Goal: Check status: Check status

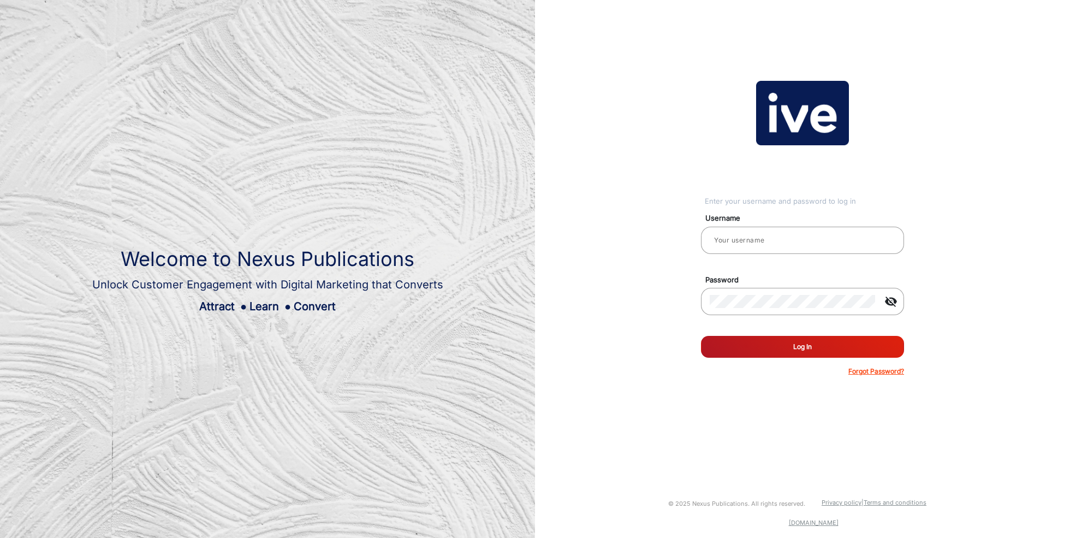
click at [771, 242] on input "email" at bounding box center [803, 240] width 186 height 13
type input "[PERSON_NAME]"
click at [794, 352] on button "Log In" at bounding box center [802, 347] width 203 height 22
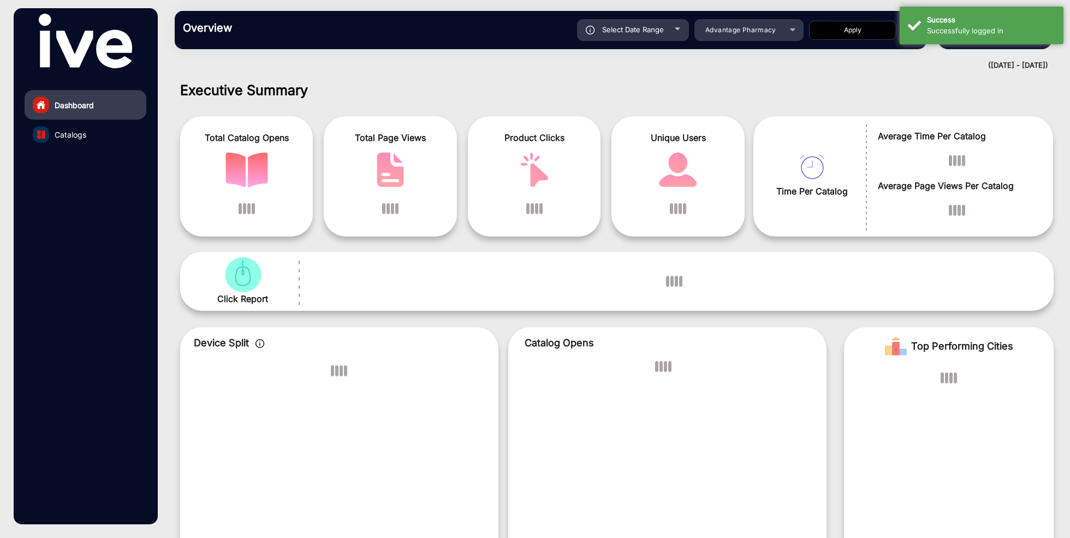
scroll to position [8, 0]
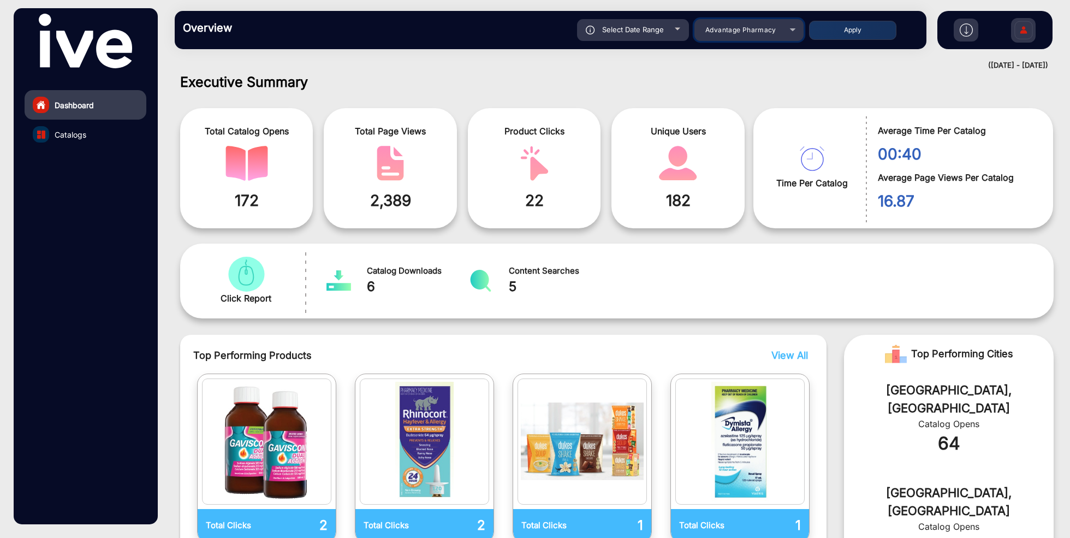
click at [734, 32] on span "Advantage Pharmacy" at bounding box center [740, 30] width 71 height 8
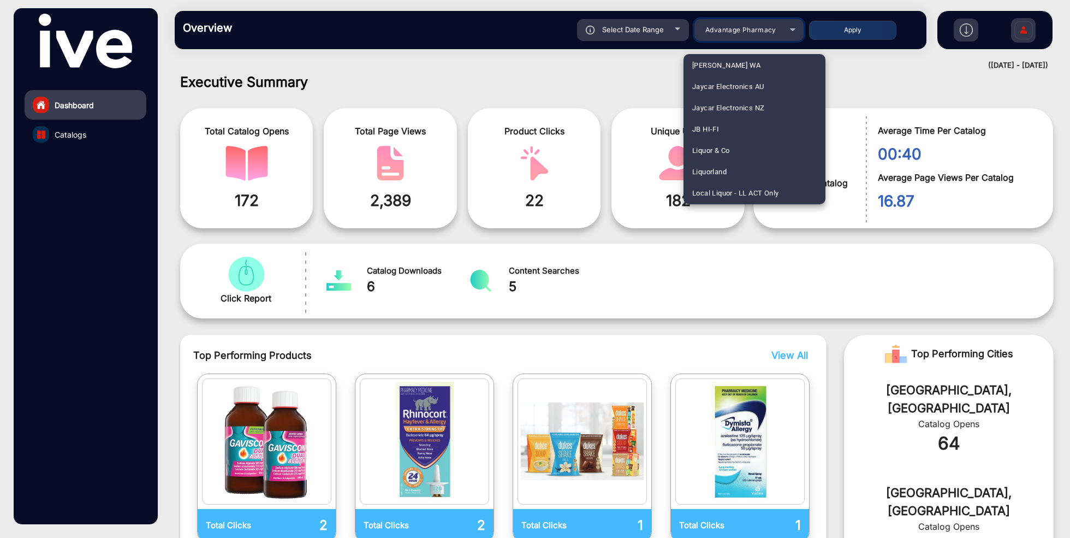
scroll to position [1051, 0]
click at [729, 162] on mat-option "Liquorland" at bounding box center [755, 167] width 142 height 21
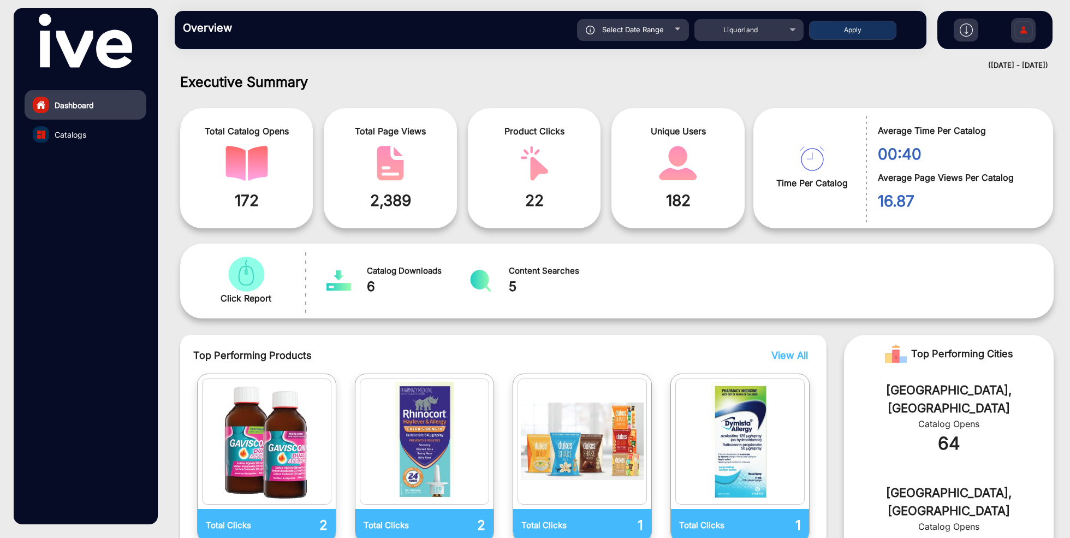
click at [665, 31] on div "Select Date Range" at bounding box center [633, 30] width 112 height 22
type input "[DATE]"
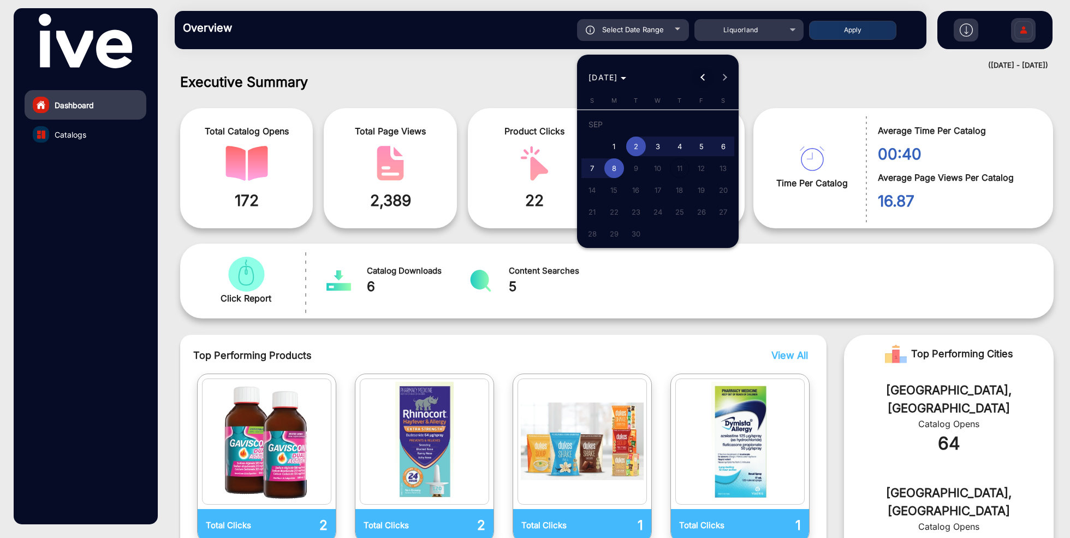
click at [703, 78] on button "Previous month" at bounding box center [703, 78] width 22 height 22
click at [679, 123] on span "1" at bounding box center [680, 126] width 20 height 22
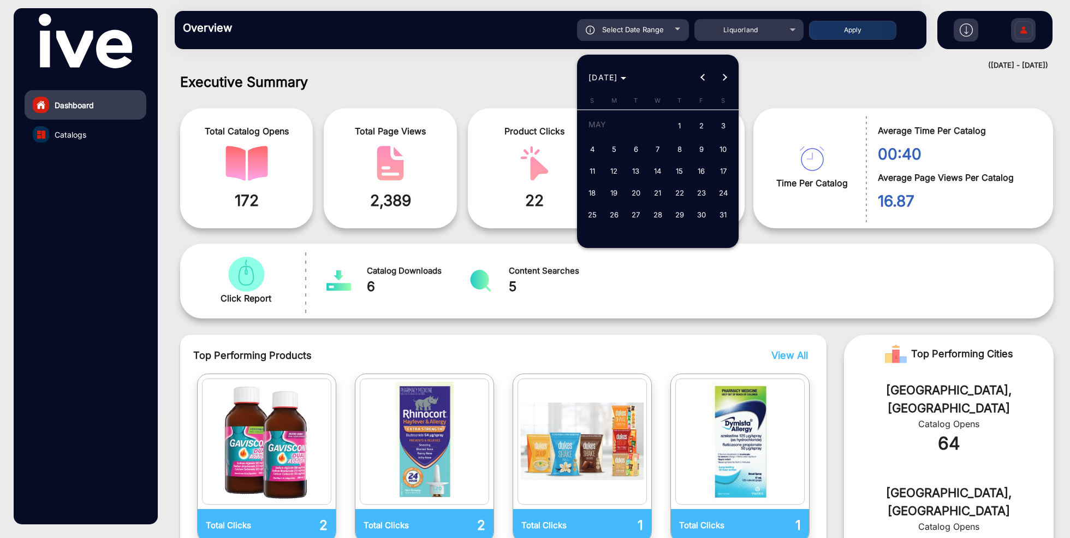
type input "[DATE]"
click at [725, 80] on span "Next month" at bounding box center [725, 78] width 22 height 22
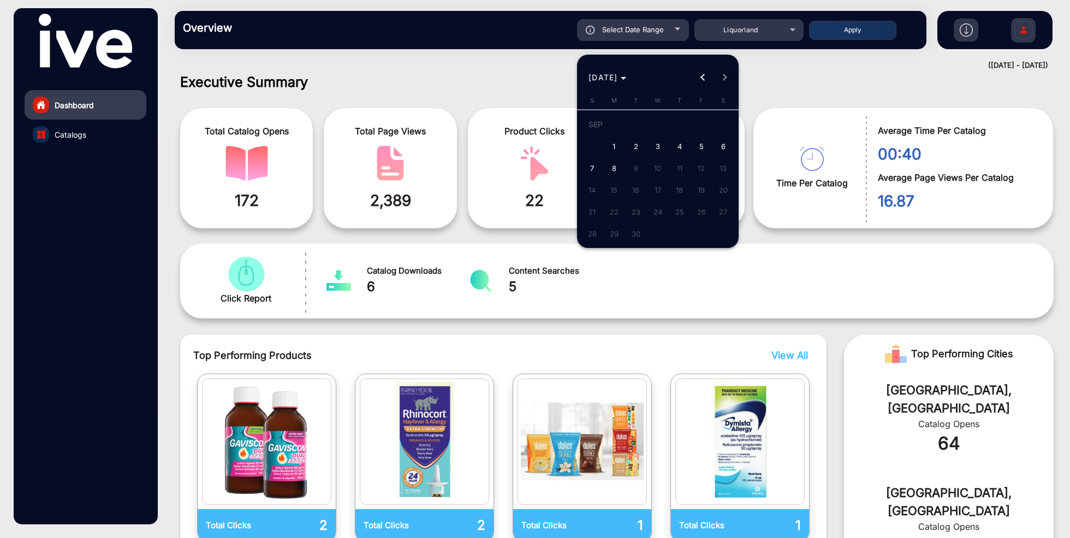
click at [725, 80] on div "[DATE] [DATE]" at bounding box center [658, 78] width 156 height 22
click at [611, 168] on span "8" at bounding box center [614, 168] width 20 height 20
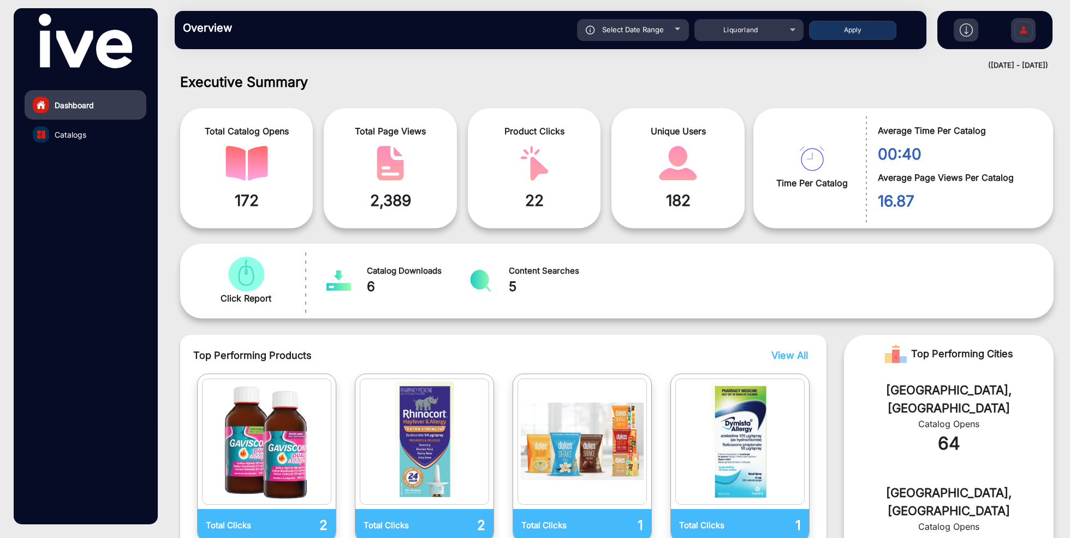
type input "[DATE]"
click at [851, 29] on button "Apply" at bounding box center [852, 30] width 87 height 19
type input "[DATE]"
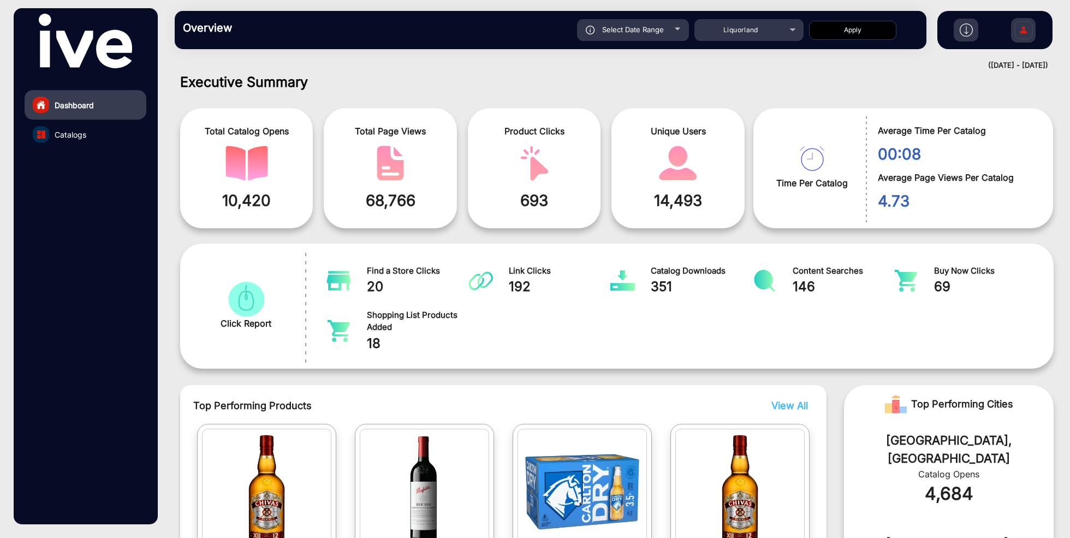
click at [670, 28] on div "Select Date Range" at bounding box center [633, 30] width 112 height 22
type input "[DATE]"
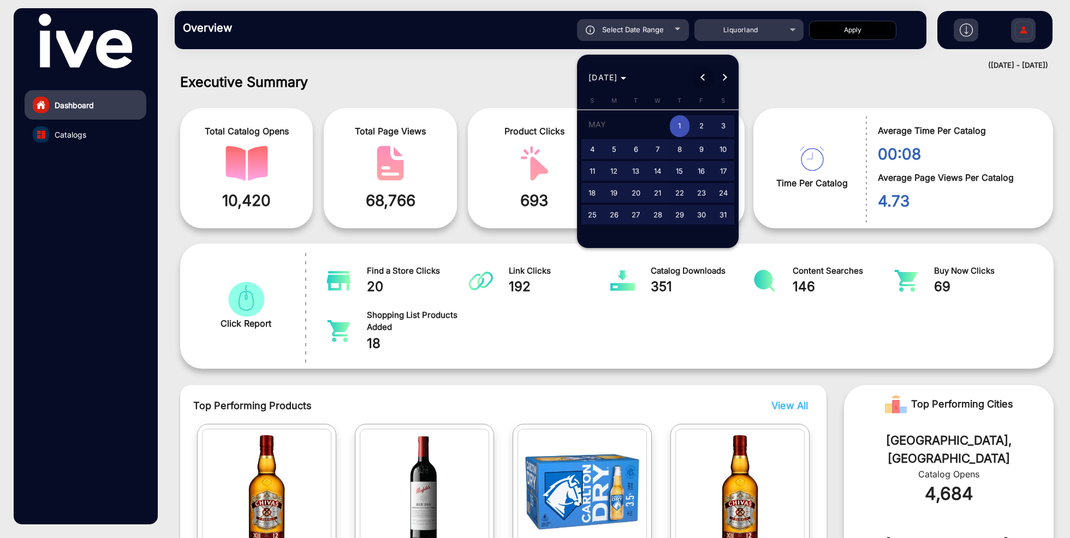
click at [705, 77] on button "Previous month" at bounding box center [703, 78] width 22 height 22
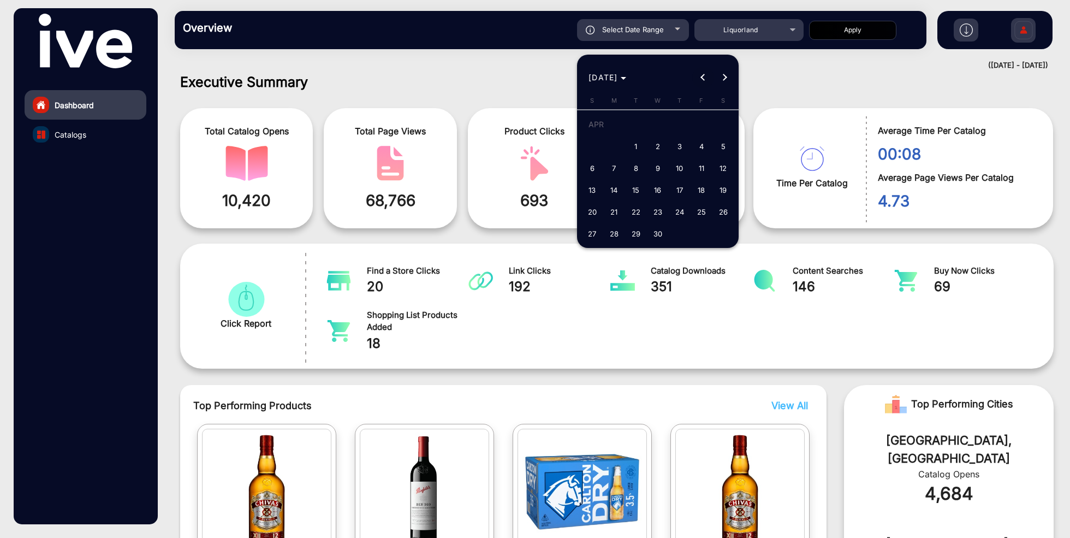
click at [705, 77] on button "Previous month" at bounding box center [703, 78] width 22 height 22
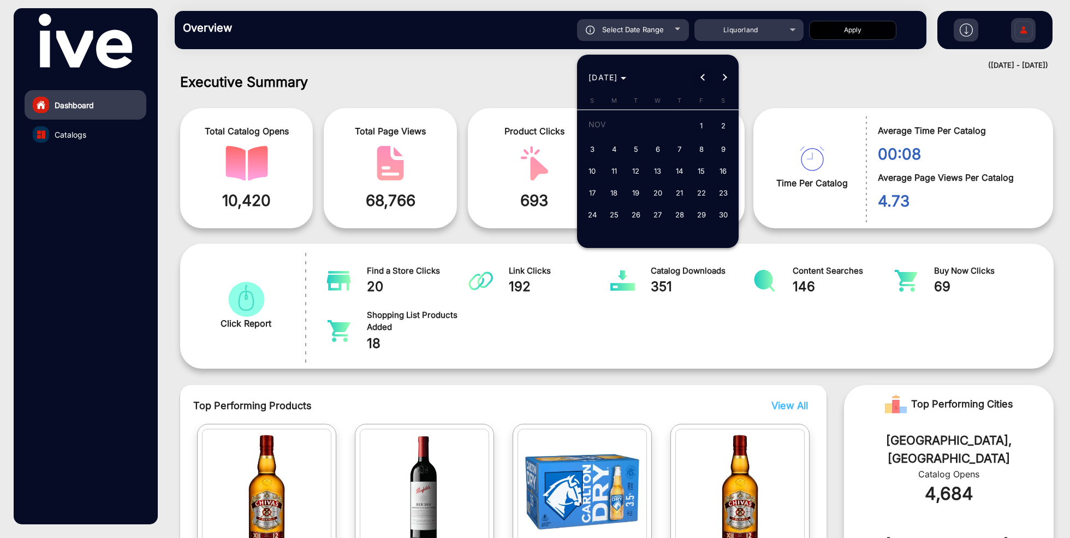
click at [705, 77] on button "Previous month" at bounding box center [703, 78] width 22 height 22
click at [659, 168] on span "11" at bounding box center [658, 168] width 20 height 20
type input "[DATE]"
click at [726, 73] on span "Next month" at bounding box center [725, 78] width 22 height 22
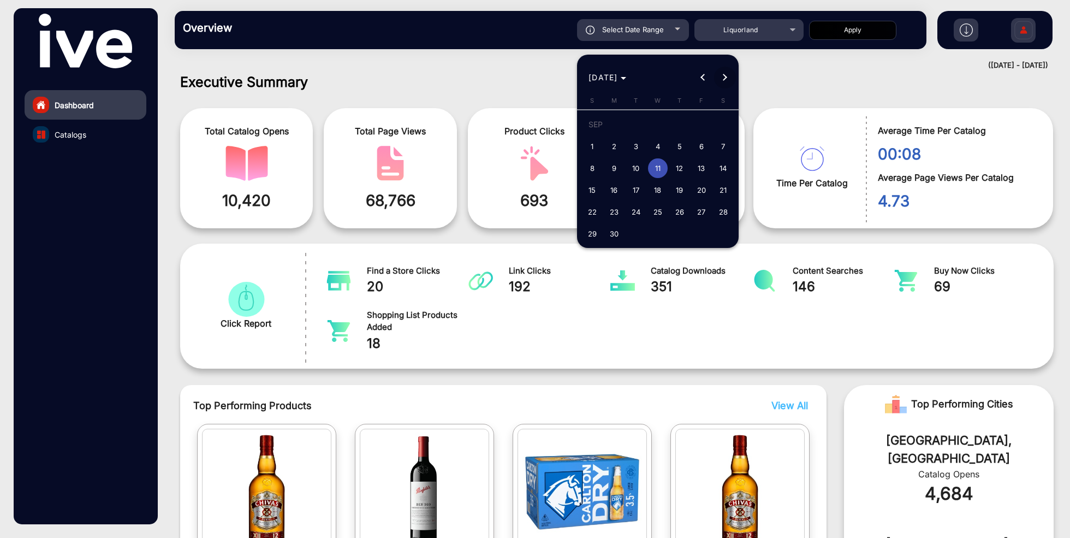
click at [726, 73] on span "Next month" at bounding box center [725, 78] width 22 height 22
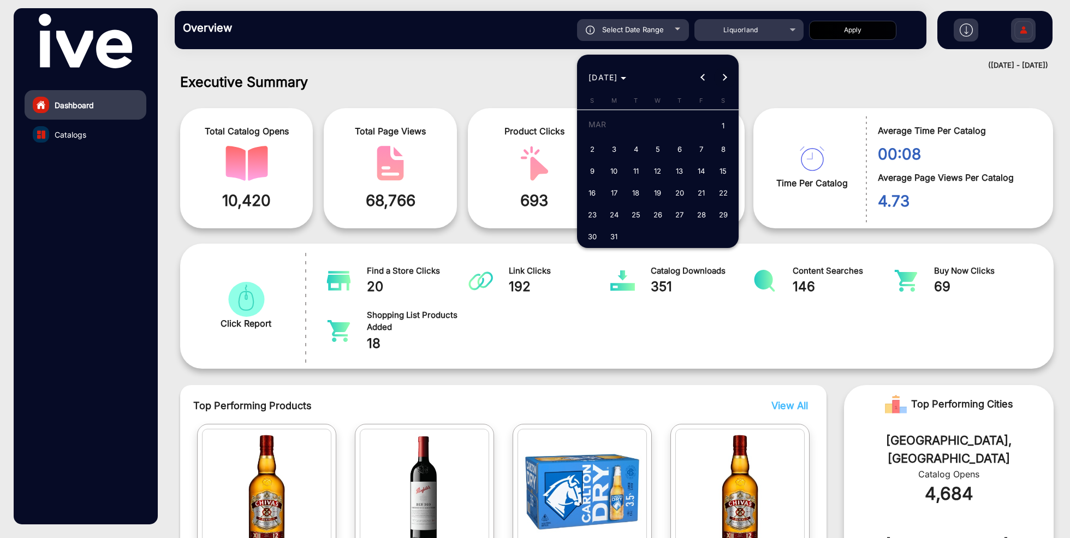
click at [726, 73] on span "Next month" at bounding box center [725, 78] width 22 height 22
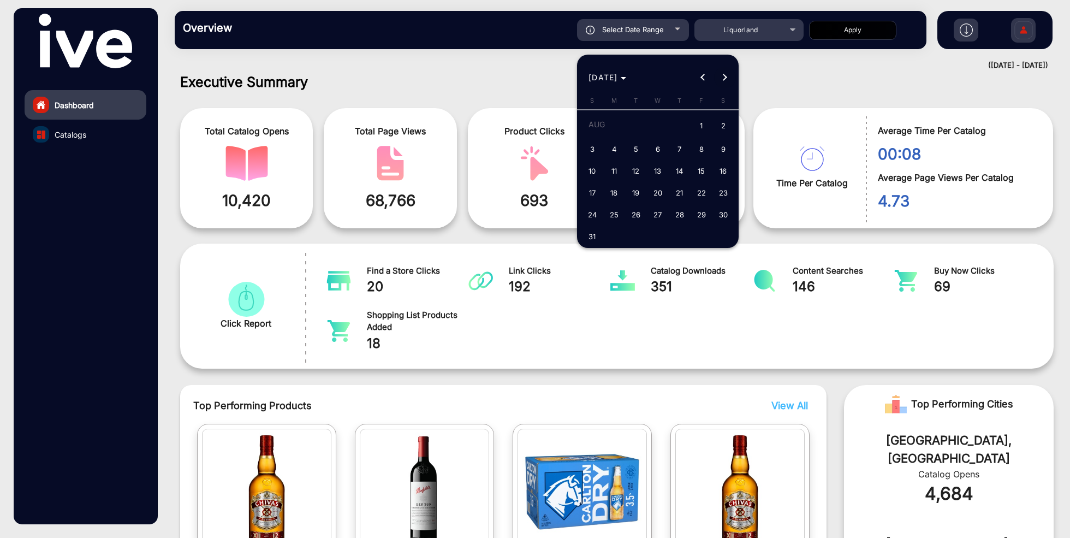
click at [726, 73] on span "Next month" at bounding box center [725, 78] width 22 height 22
click at [617, 167] on span "8" at bounding box center [614, 168] width 20 height 20
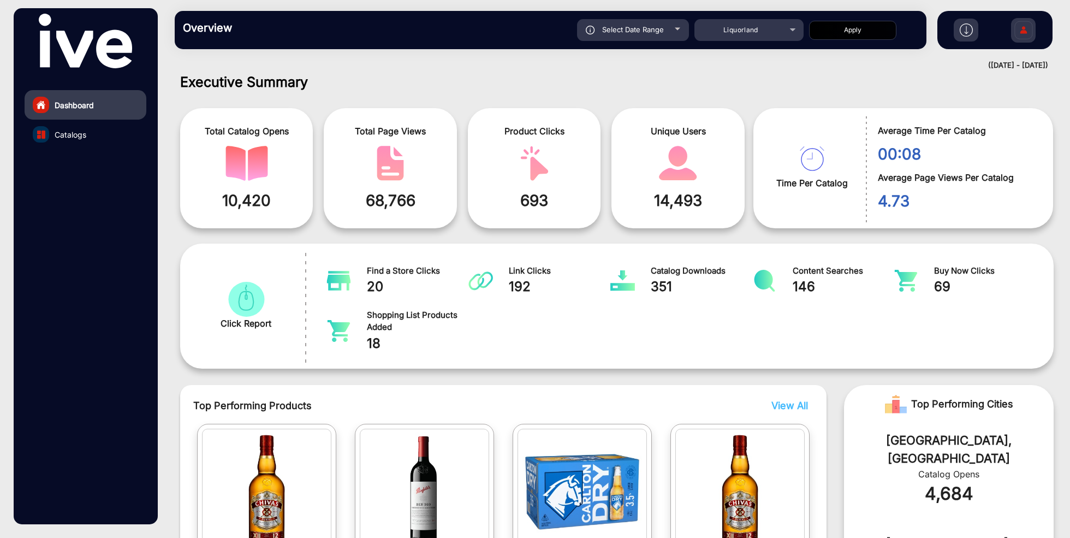
type input "[DATE]"
click at [846, 31] on button "Apply" at bounding box center [852, 30] width 87 height 19
type input "[DATE]"
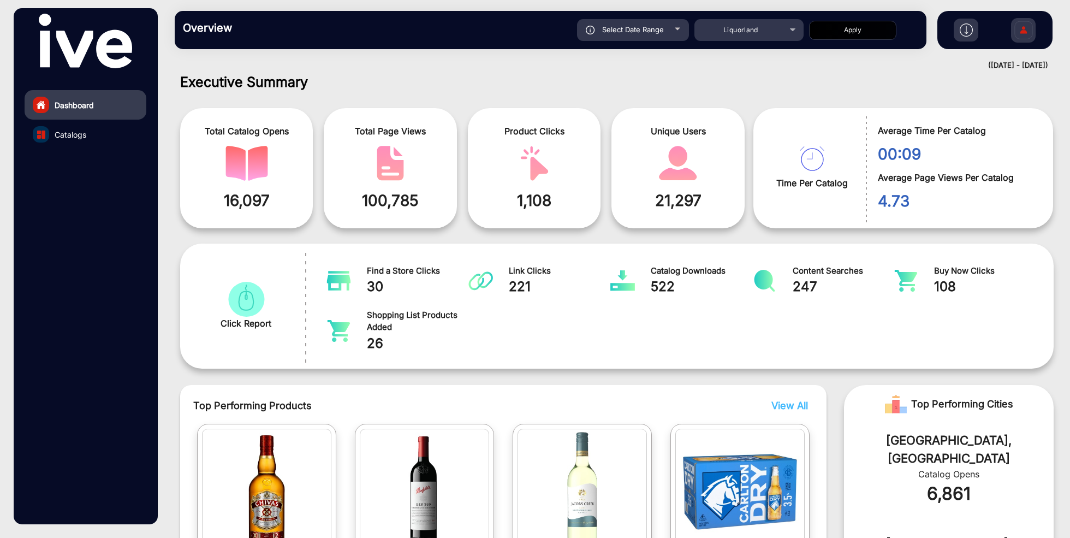
click at [655, 35] on div "Select Date Range" at bounding box center [633, 30] width 112 height 22
type input "[DATE]"
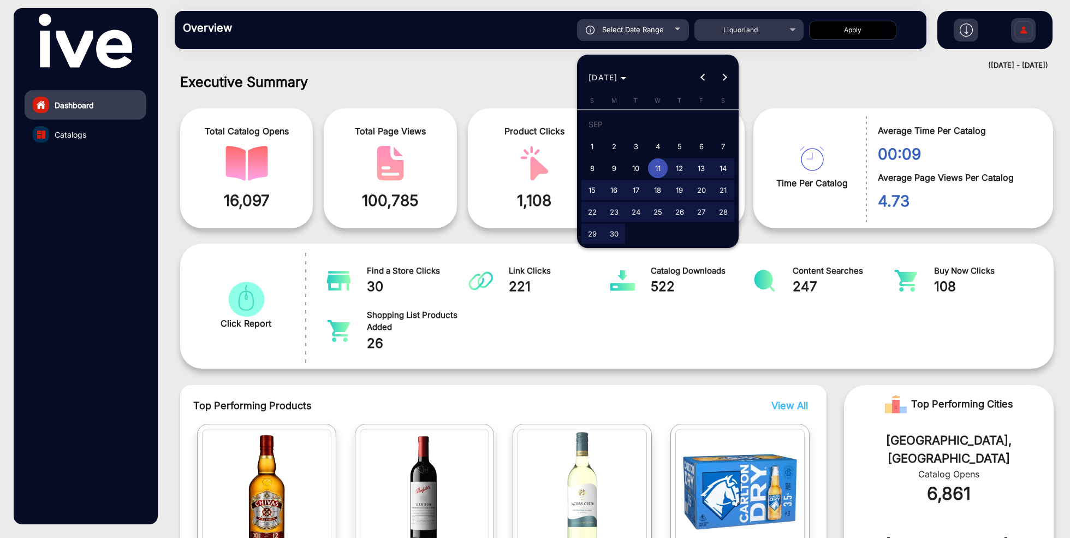
click at [824, 82] on div at bounding box center [535, 269] width 1070 height 538
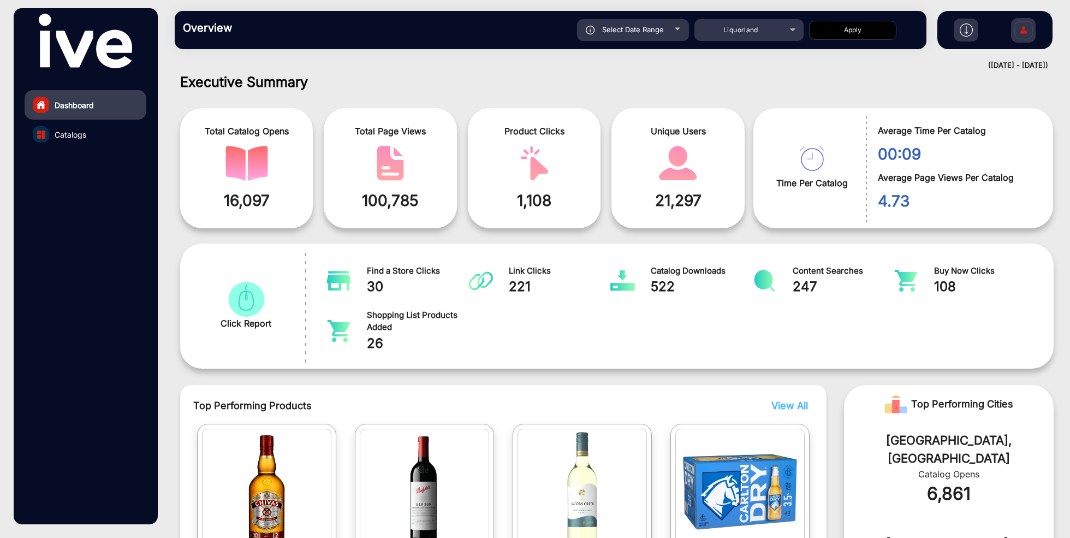
click at [668, 31] on div "Select Date Range" at bounding box center [633, 30] width 112 height 22
type input "[DATE]"
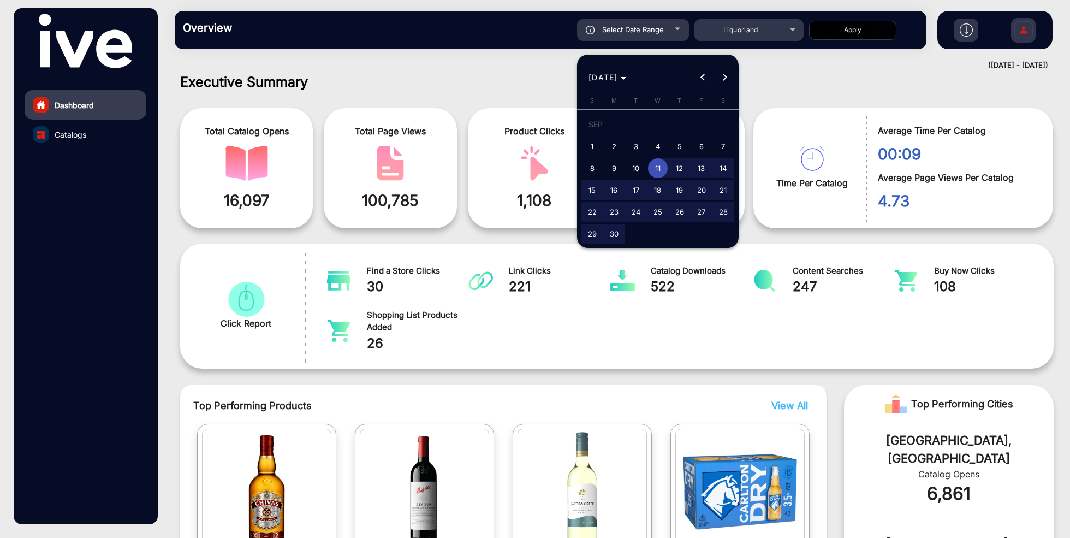
click at [723, 76] on button "Next month" at bounding box center [725, 78] width 22 height 22
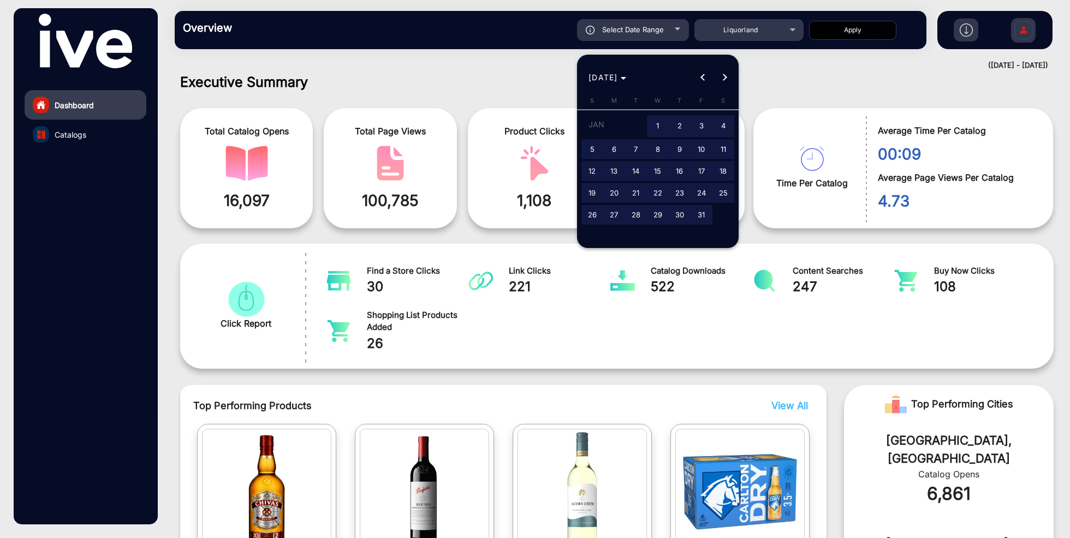
click at [723, 76] on button "Next month" at bounding box center [725, 78] width 22 height 22
click at [703, 81] on span "Previous month" at bounding box center [703, 78] width 22 height 22
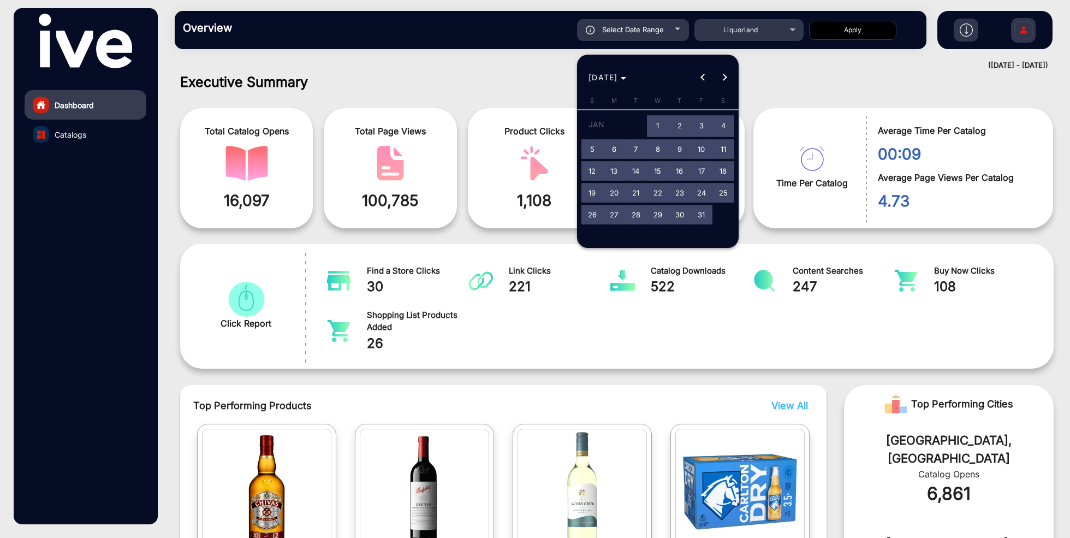
click at [653, 121] on span "1" at bounding box center [658, 126] width 20 height 22
type input "[DATE]"
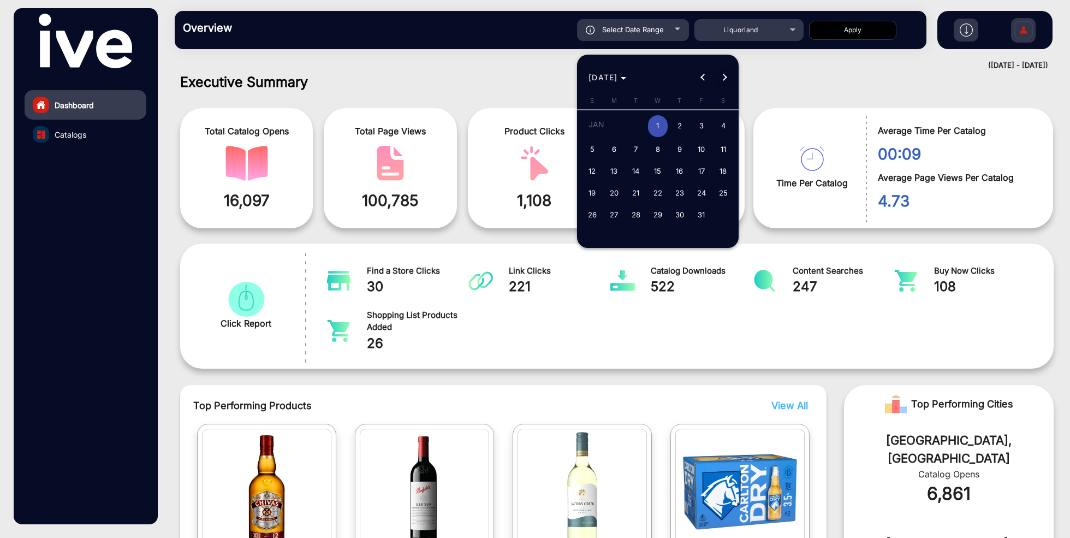
click at [723, 80] on button "Next month" at bounding box center [725, 78] width 22 height 22
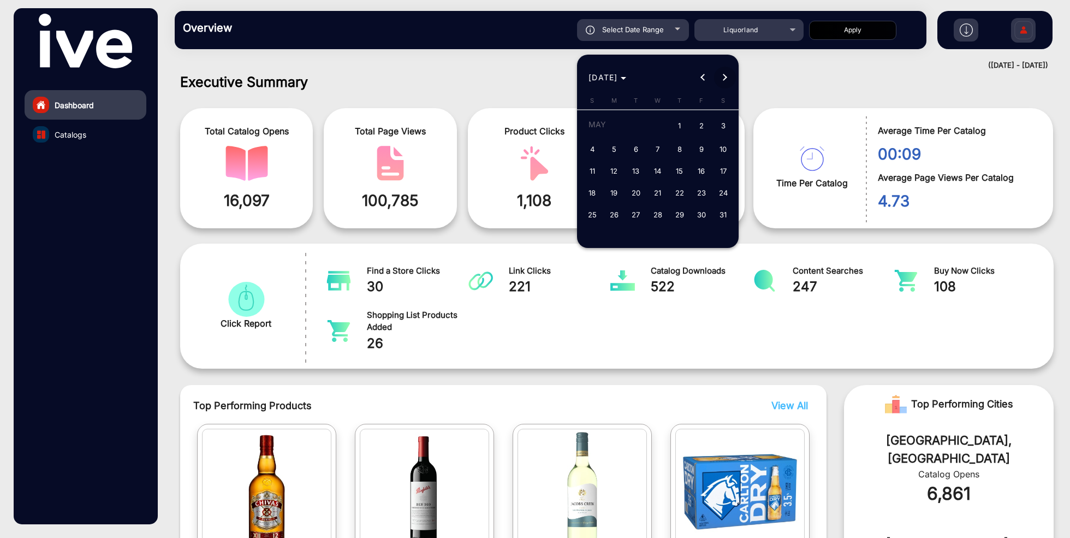
click at [723, 80] on button "Next month" at bounding box center [725, 78] width 22 height 22
click at [614, 165] on span "8" at bounding box center [614, 168] width 20 height 20
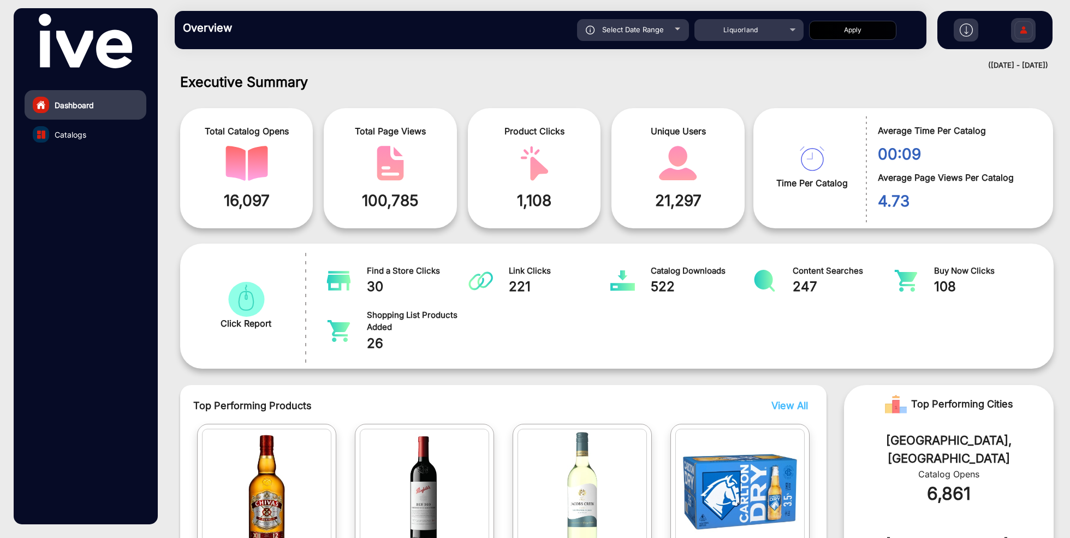
type input "[DATE]"
click at [855, 29] on button "Apply" at bounding box center [852, 30] width 87 height 19
type input "[DATE]"
click at [652, 26] on span "Select Date Range" at bounding box center [633, 29] width 62 height 9
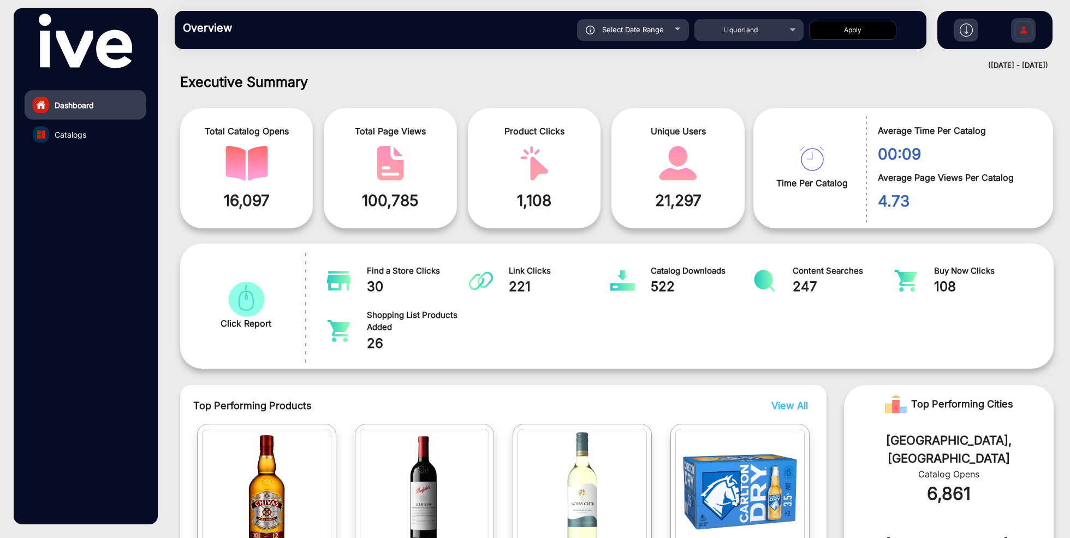
type input "[DATE]"
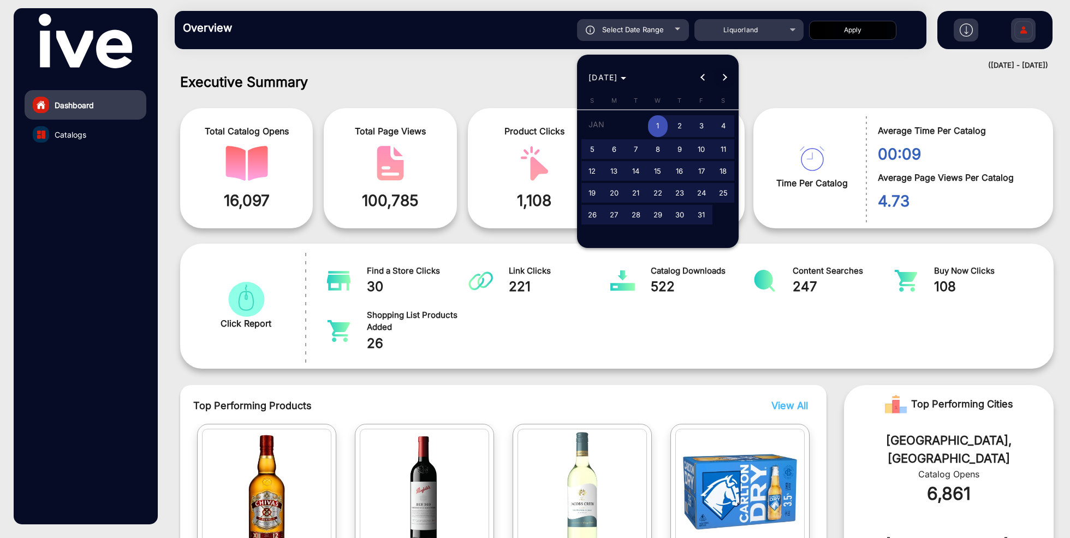
click at [728, 79] on span "Next month" at bounding box center [725, 78] width 22 height 22
click at [705, 79] on button "Previous month" at bounding box center [703, 78] width 22 height 22
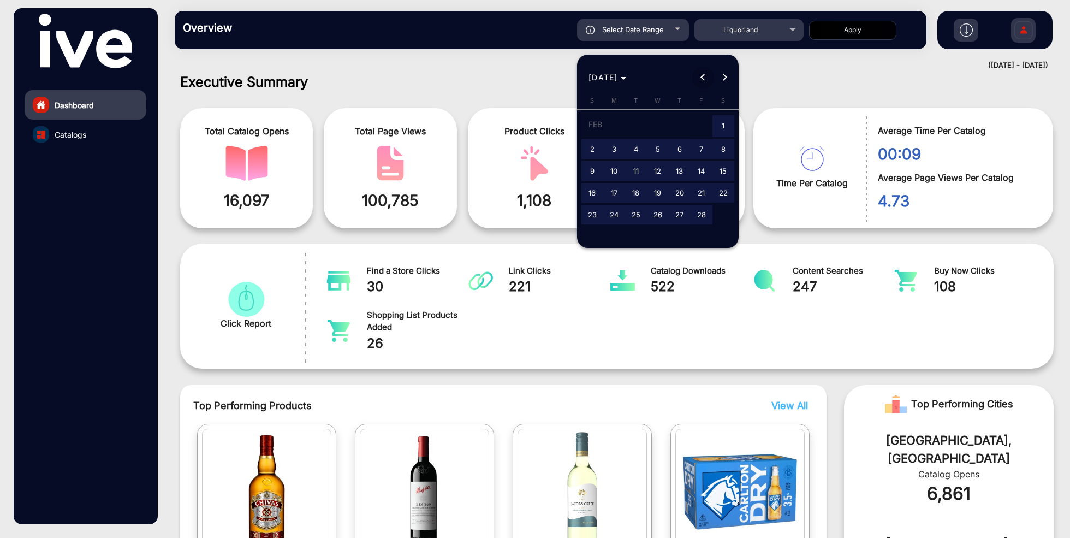
click at [705, 79] on button "Previous month" at bounding box center [703, 78] width 22 height 22
click at [789, 81] on div at bounding box center [535, 269] width 1070 height 538
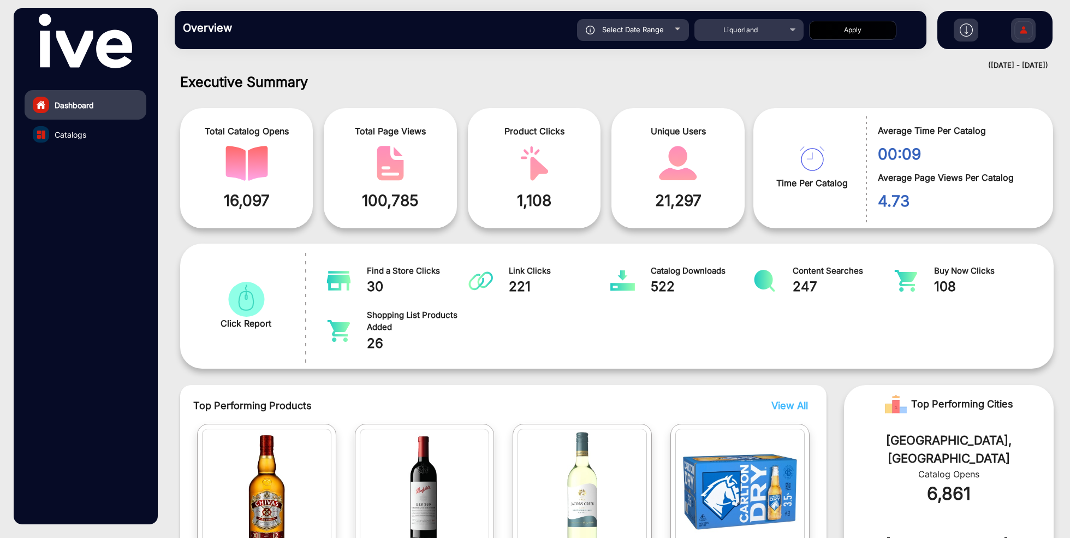
click at [670, 34] on div "Select Date Range" at bounding box center [633, 30] width 112 height 22
type input "[DATE]"
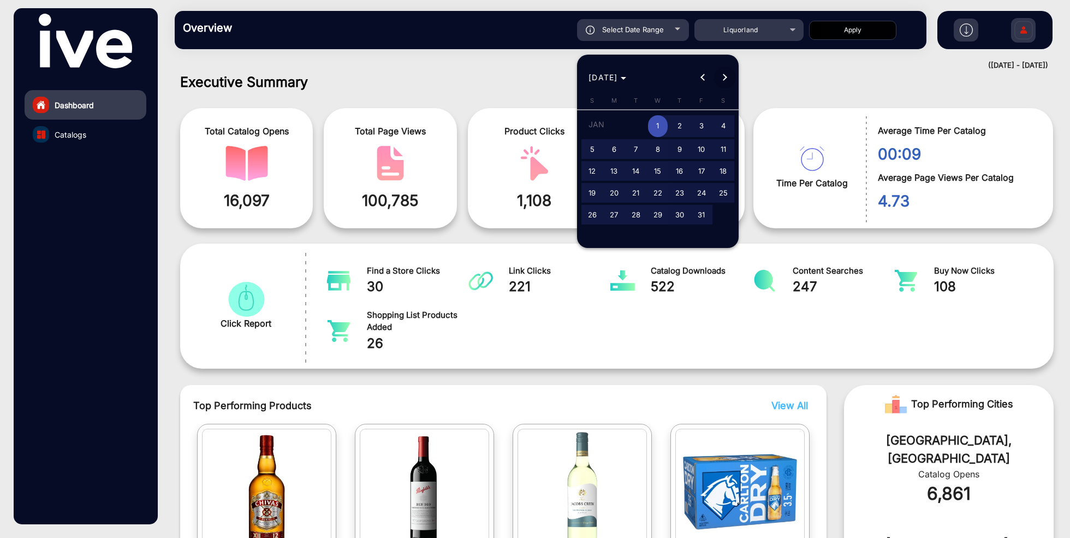
click at [729, 74] on span "Next month" at bounding box center [725, 78] width 22 height 22
click at [728, 74] on span "Next month" at bounding box center [725, 78] width 22 height 22
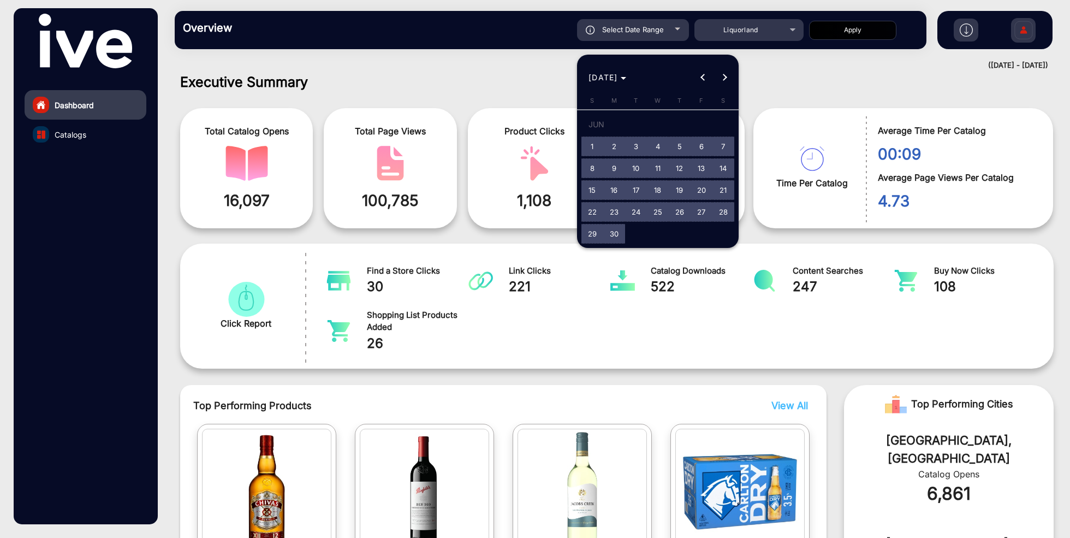
click at [590, 144] on span "1" at bounding box center [593, 146] width 20 height 20
type input "[DATE]"
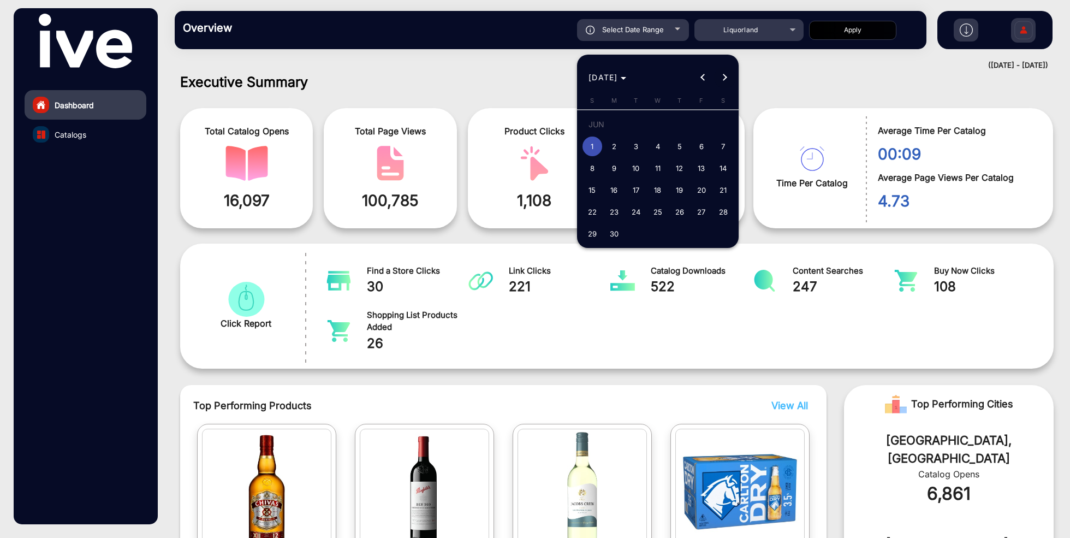
click at [726, 75] on span "Next month" at bounding box center [725, 78] width 22 height 22
click at [618, 164] on span "8" at bounding box center [614, 168] width 20 height 20
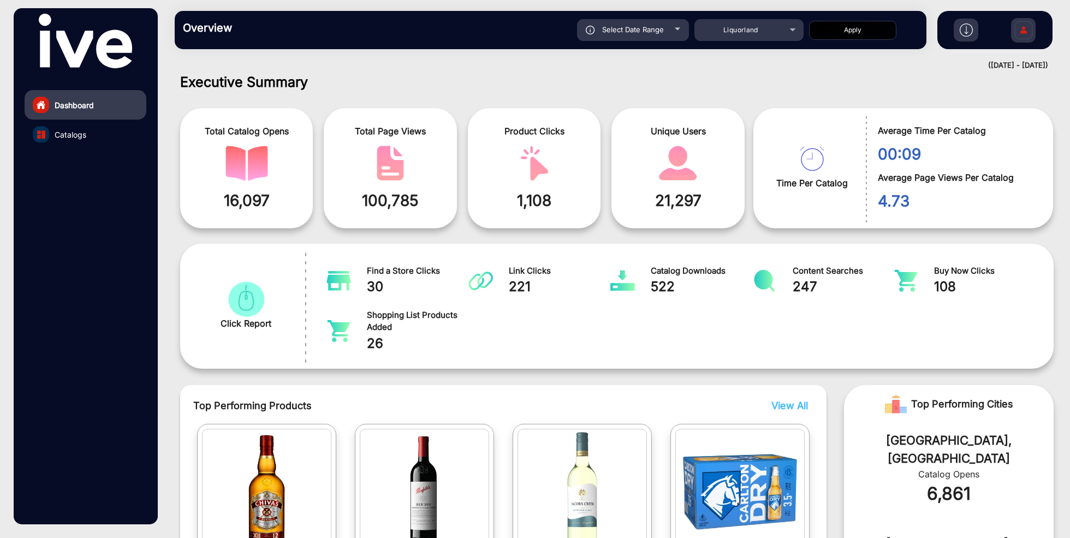
type input "[DATE]"
click at [866, 34] on button "Apply" at bounding box center [852, 30] width 87 height 19
type input "[DATE]"
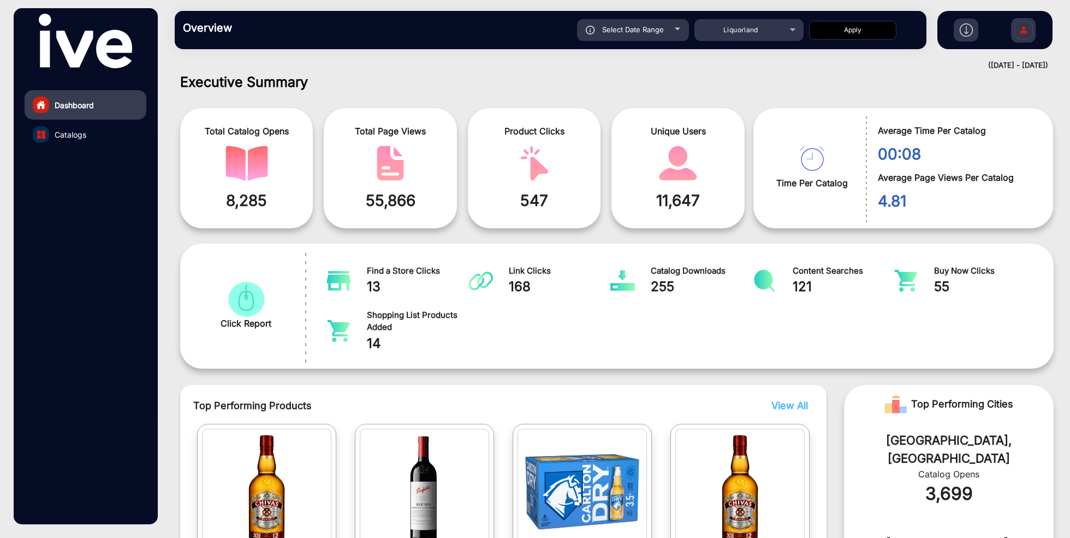
click at [640, 33] on span "Select Date Range" at bounding box center [633, 29] width 62 height 9
type input "[DATE]"
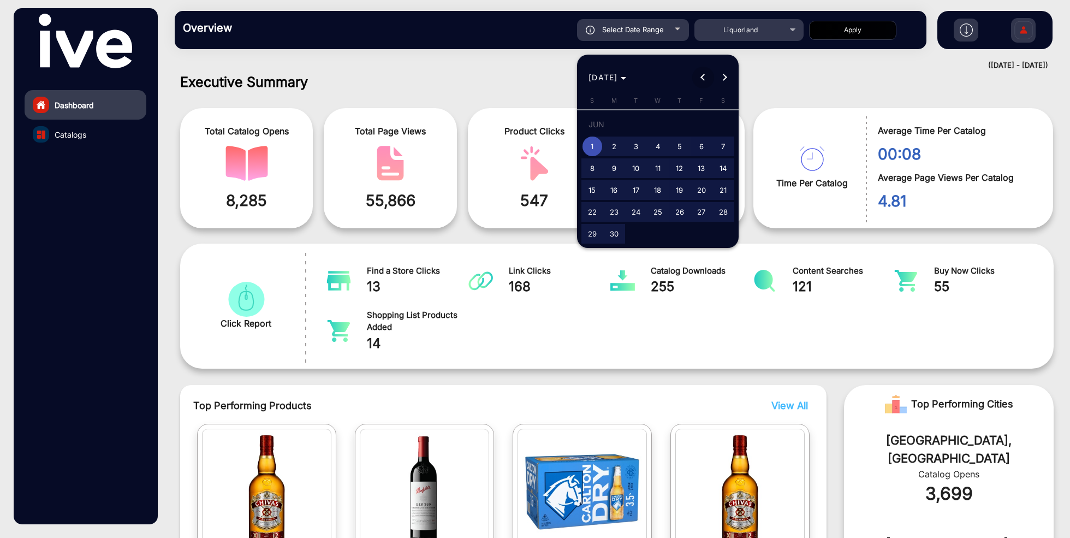
click at [706, 73] on span "Previous month" at bounding box center [703, 78] width 22 height 22
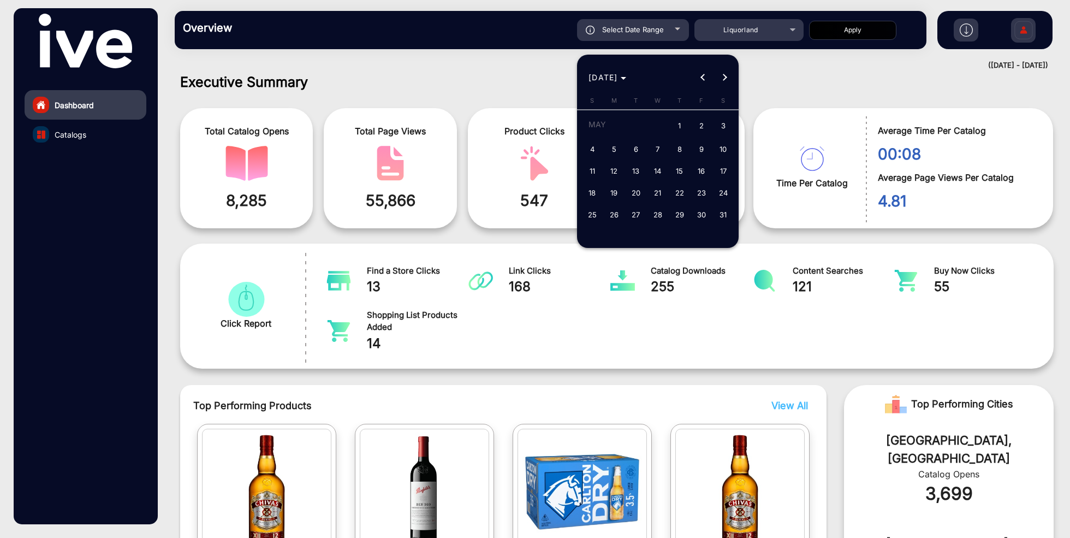
click at [675, 125] on span "1" at bounding box center [680, 126] width 20 height 22
type input "[DATE]"
click at [726, 78] on span "Next month" at bounding box center [725, 78] width 22 height 22
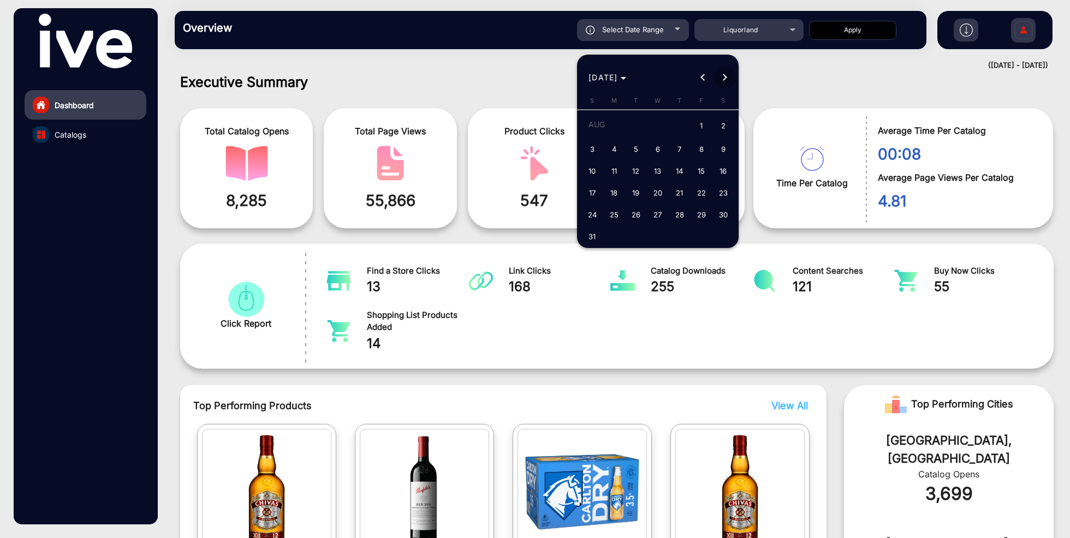
click at [726, 78] on span "Next month" at bounding box center [725, 78] width 22 height 22
click at [726, 78] on div "[DATE] [DATE]" at bounding box center [658, 78] width 156 height 22
click at [613, 169] on span "8" at bounding box center [614, 168] width 20 height 20
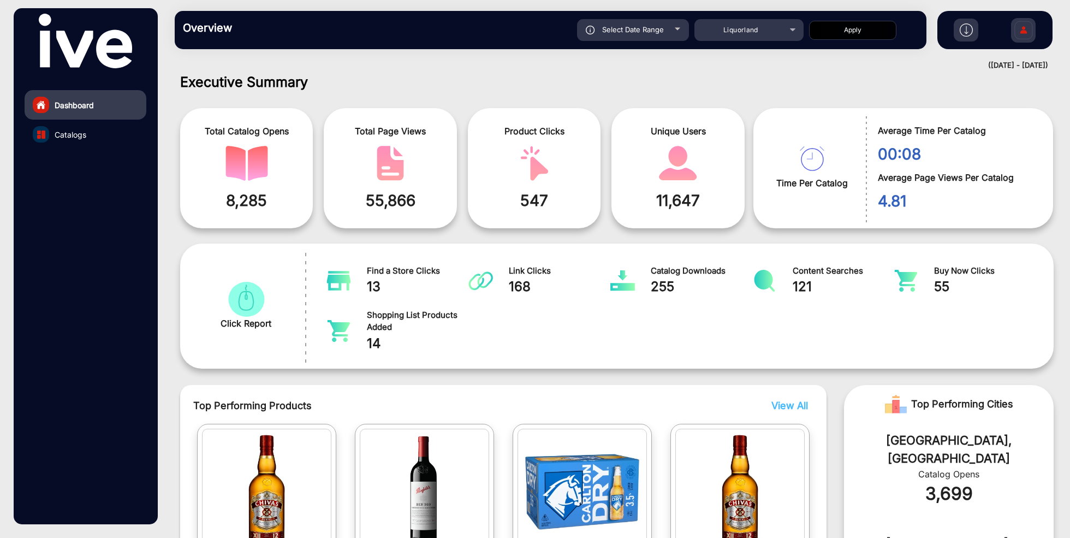
type input "[DATE]"
click at [853, 31] on button "Apply" at bounding box center [852, 30] width 87 height 19
type input "[DATE]"
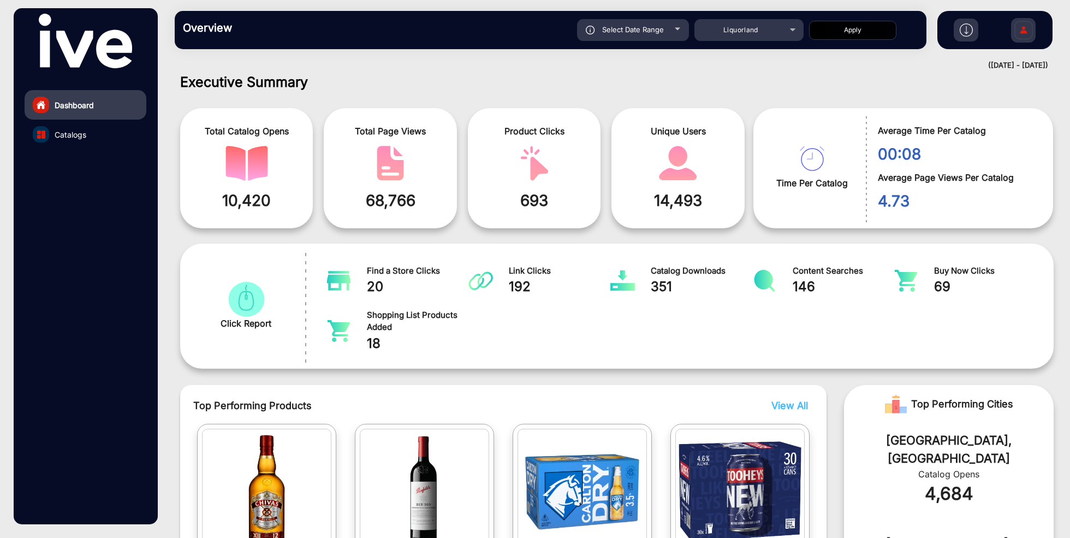
click at [667, 33] on div "Select Date Range" at bounding box center [633, 30] width 112 height 22
type input "[DATE]"
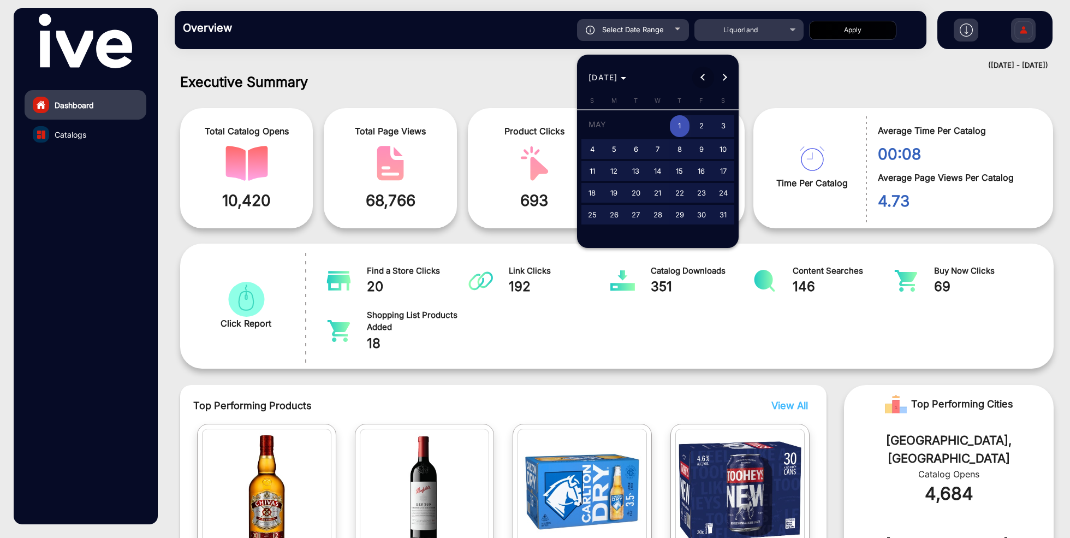
click at [700, 82] on span "Previous month" at bounding box center [703, 78] width 22 height 22
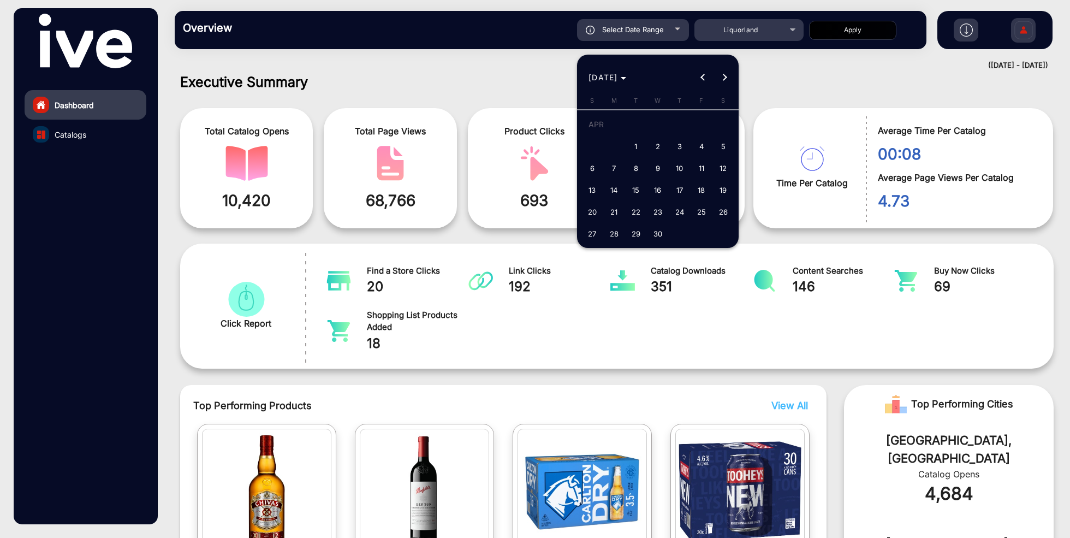
click at [633, 139] on span "1" at bounding box center [636, 146] width 20 height 20
type input "[DATE]"
click at [724, 84] on span "Next month" at bounding box center [725, 78] width 22 height 22
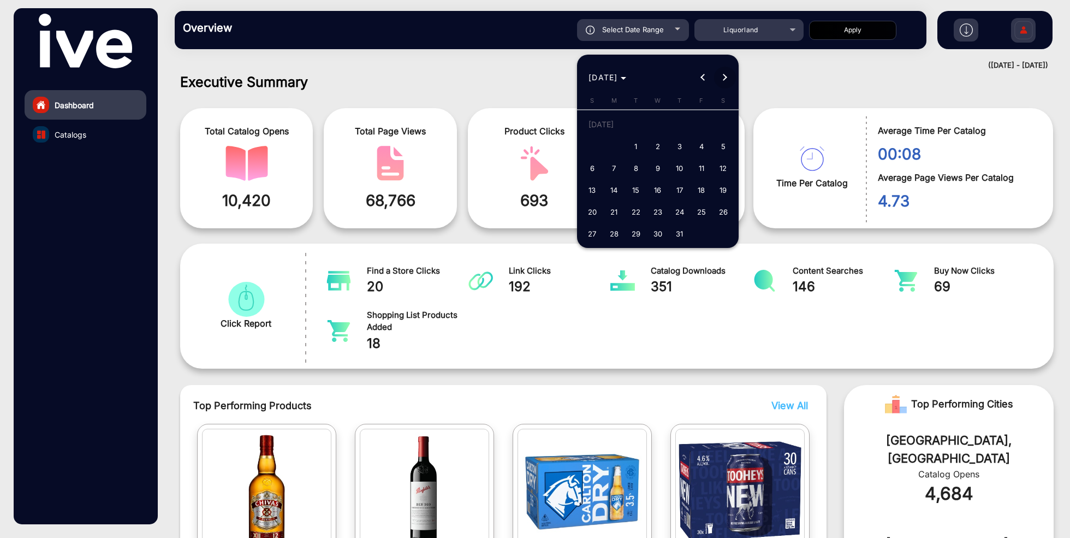
click at [724, 84] on span "Next month" at bounding box center [725, 78] width 22 height 22
click at [612, 171] on span "8" at bounding box center [614, 168] width 20 height 20
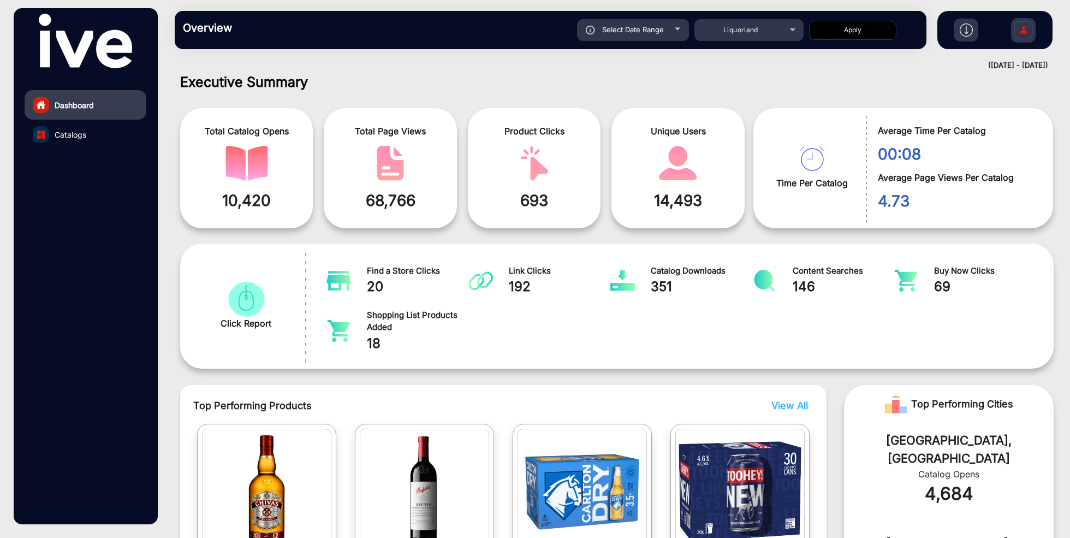
type input "[DATE]"
click at [854, 35] on button "Apply" at bounding box center [852, 30] width 87 height 19
type input "[DATE]"
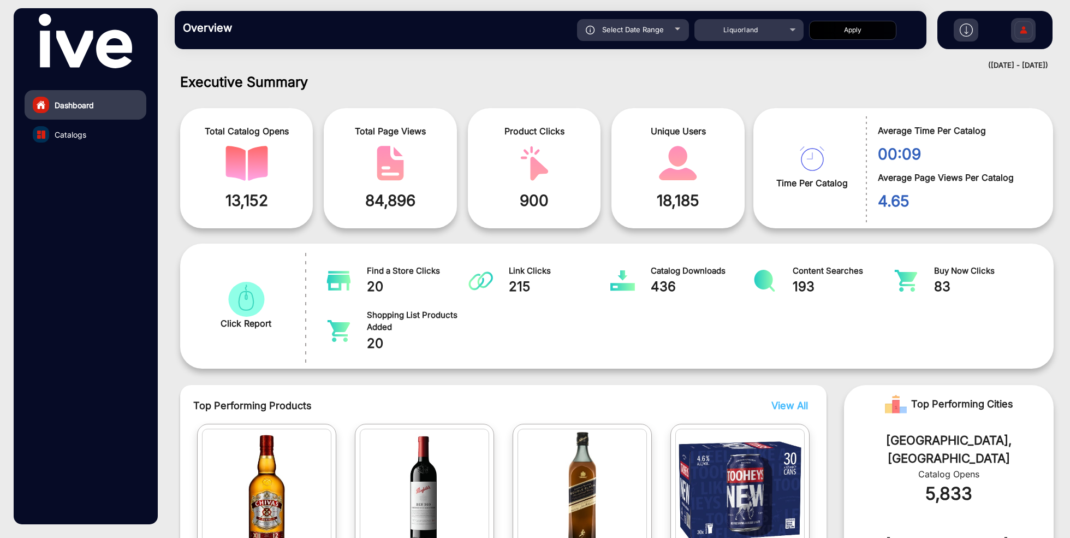
click at [646, 28] on span "Select Date Range" at bounding box center [633, 29] width 62 height 9
type input "[DATE]"
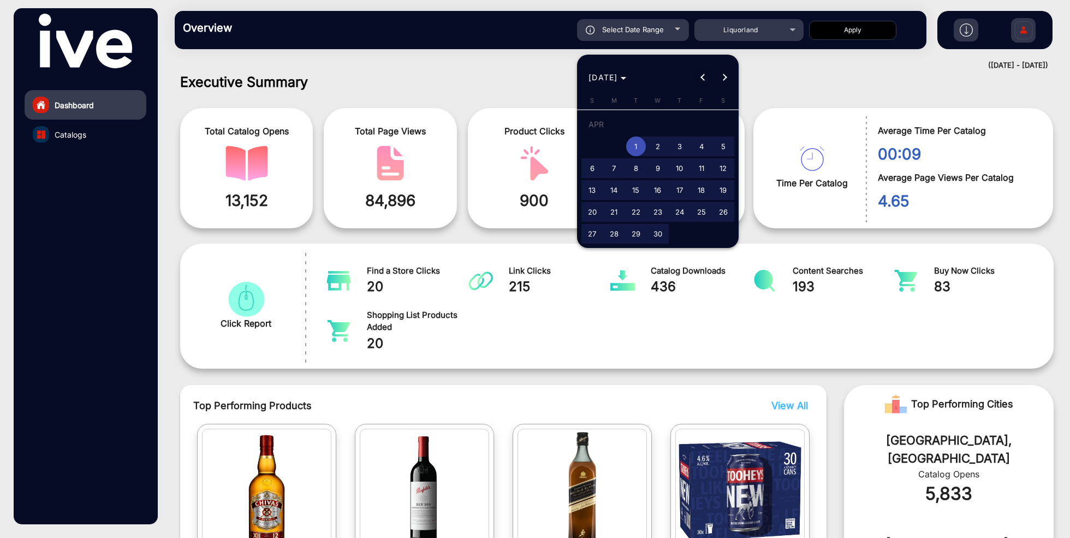
click at [706, 79] on span "Previous month" at bounding box center [703, 78] width 22 height 22
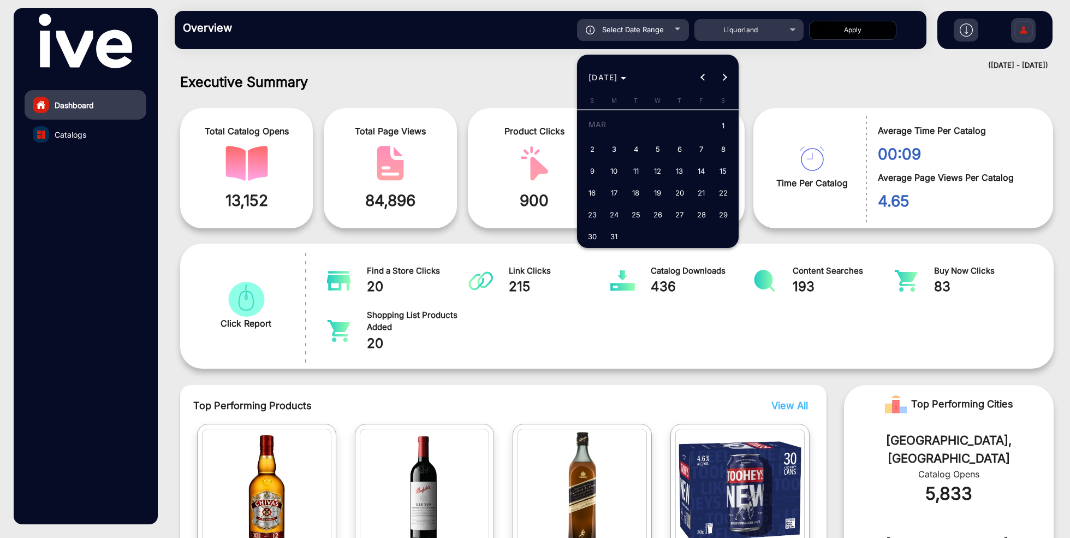
click at [724, 126] on span "1" at bounding box center [724, 126] width 20 height 22
type input "[DATE]"
click at [726, 75] on span "Next month" at bounding box center [725, 78] width 22 height 22
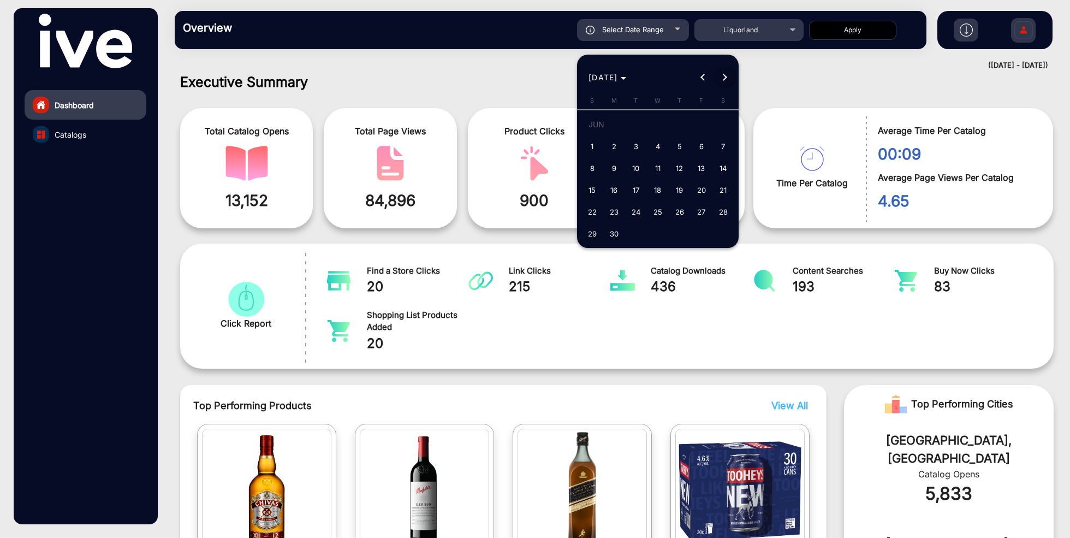
click at [726, 75] on span "Next month" at bounding box center [725, 78] width 22 height 22
click at [614, 167] on span "8" at bounding box center [614, 168] width 20 height 20
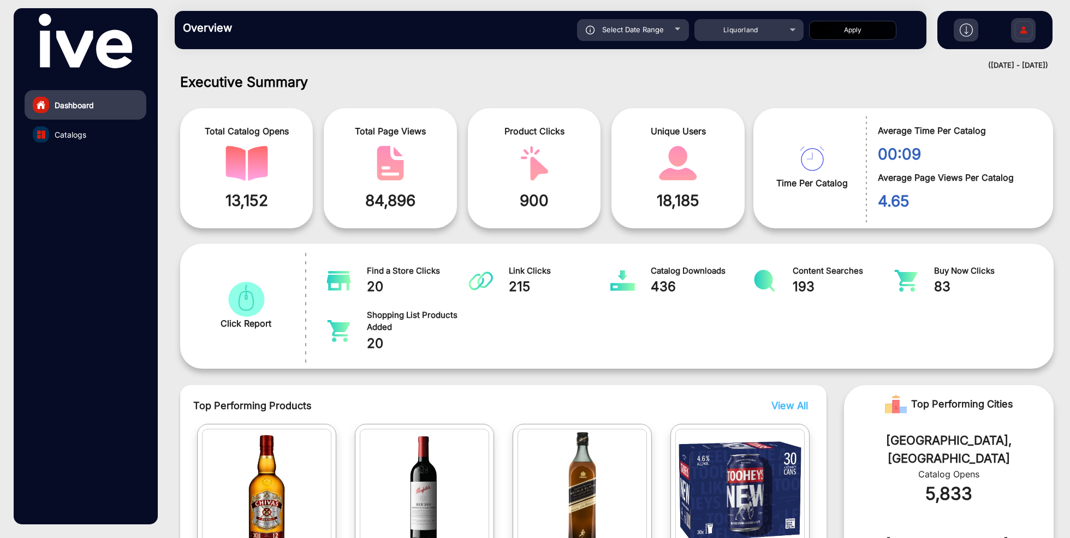
type input "[DATE]"
click at [868, 33] on button "Apply" at bounding box center [852, 30] width 87 height 19
type input "[DATE]"
click at [662, 29] on span "Select Date Range" at bounding box center [633, 29] width 62 height 9
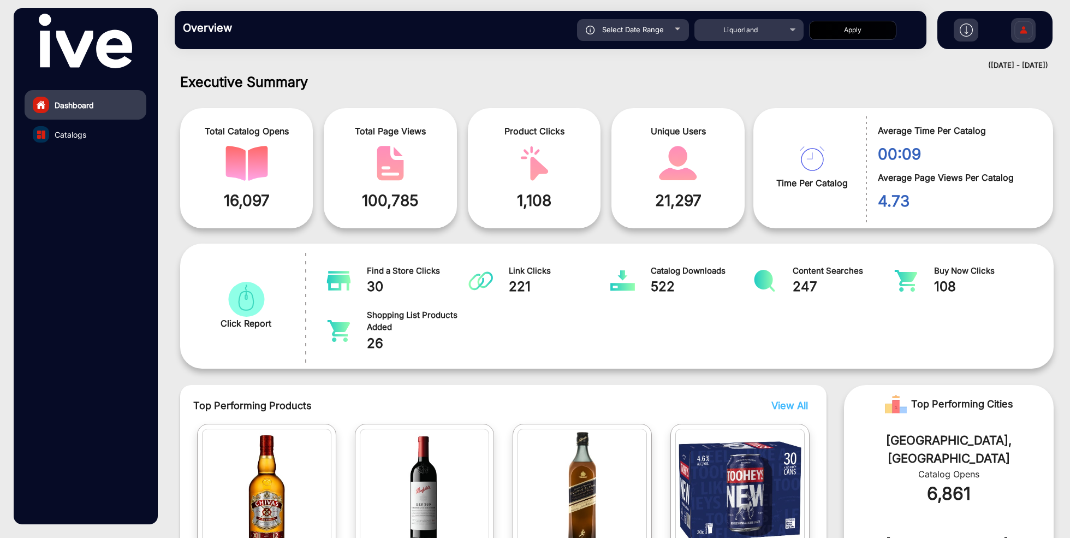
type input "[DATE]"
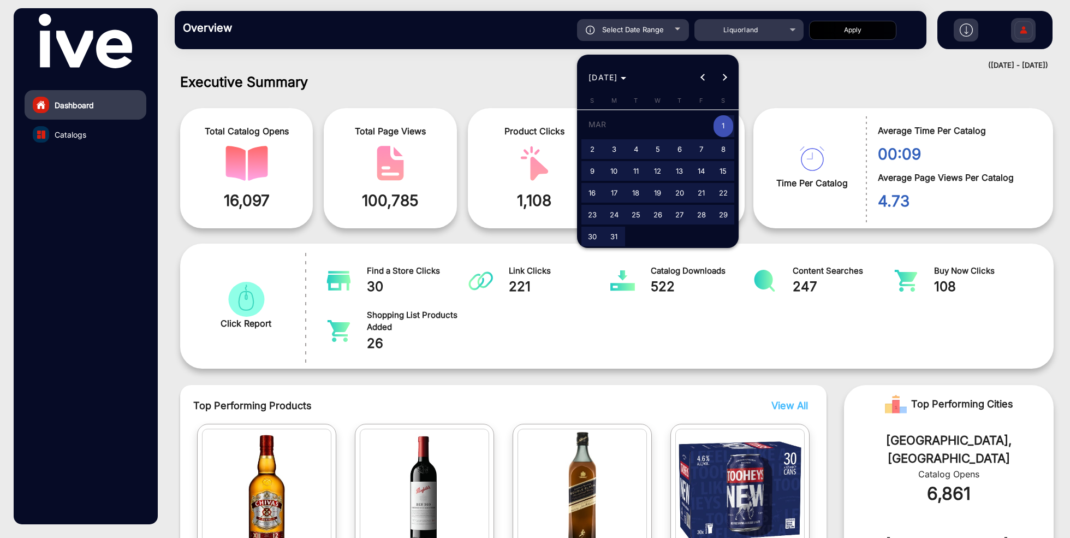
click at [839, 84] on div at bounding box center [535, 269] width 1070 height 538
